Goal: Task Accomplishment & Management: Use online tool/utility

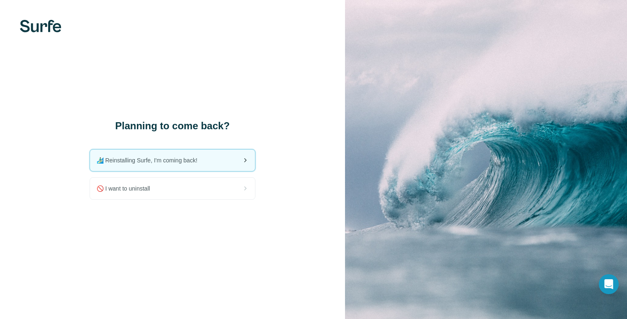
click at [172, 163] on span "🏄🏻‍♂️ Reinstalling Surfe, I'm coming back!" at bounding box center [150, 160] width 107 height 8
